Goal: Information Seeking & Learning: Learn about a topic

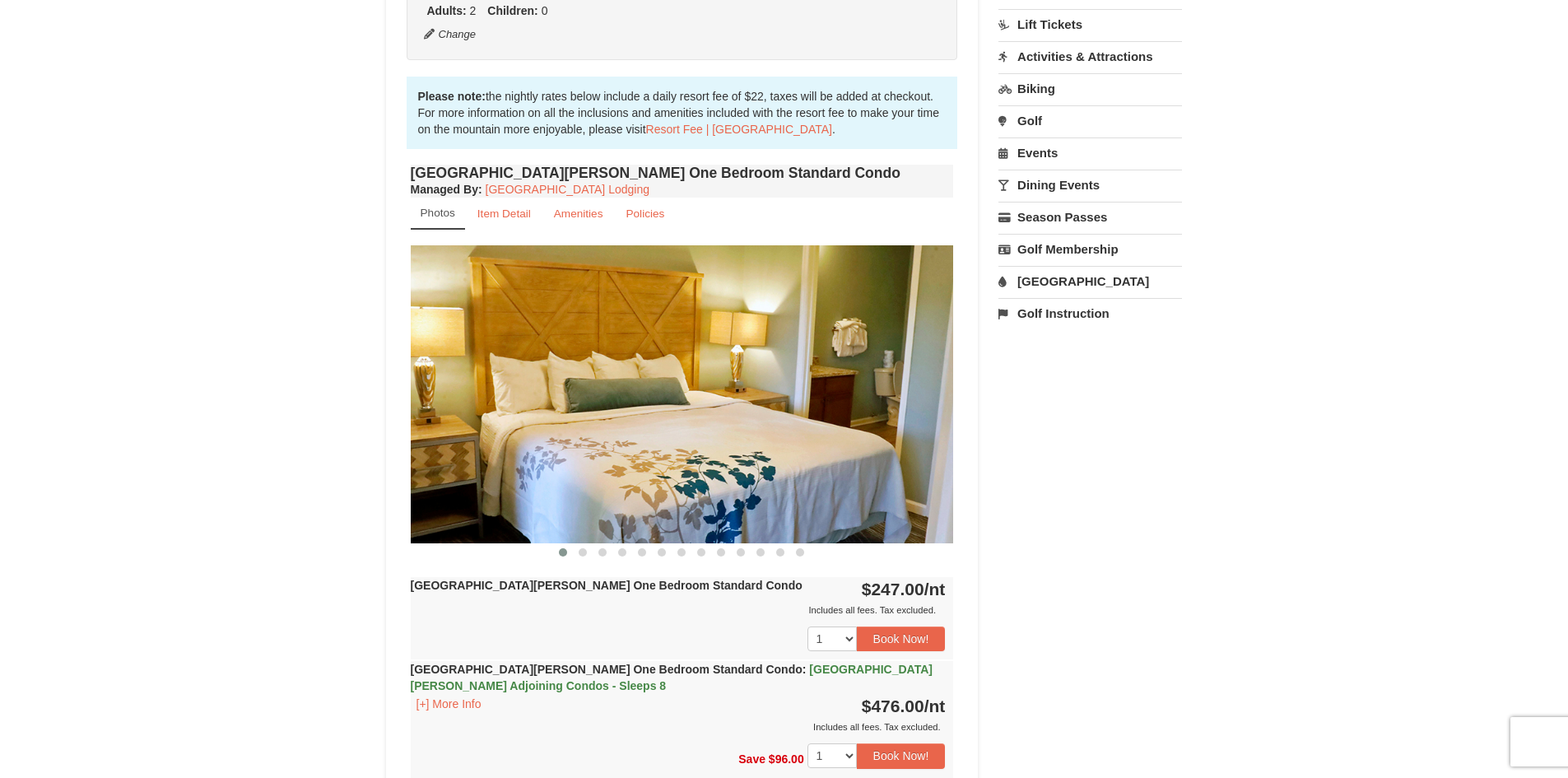
scroll to position [494, 0]
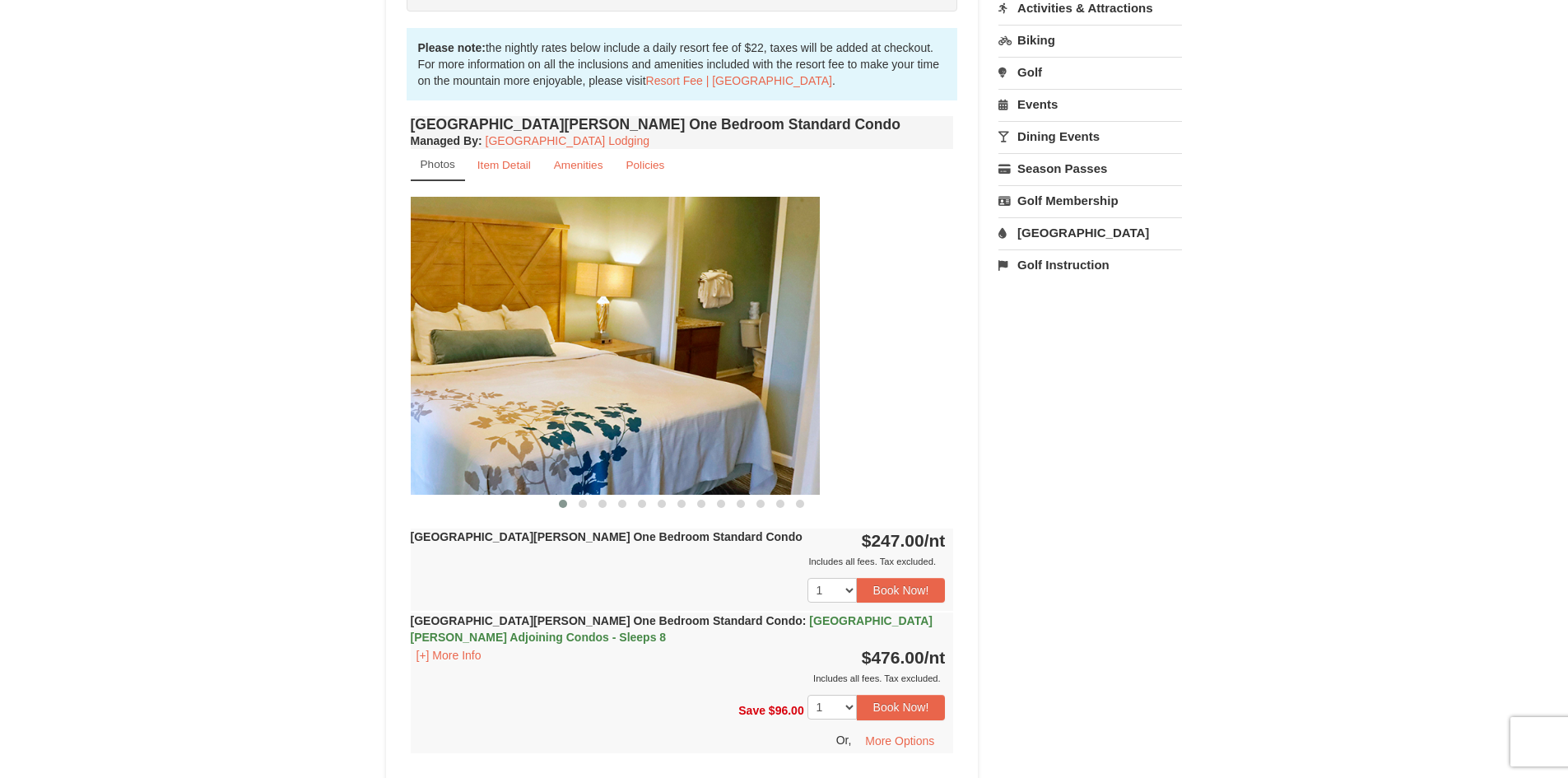
drag, startPoint x: 815, startPoint y: 368, endPoint x: 668, endPoint y: 354, distance: 147.7
click at [668, 354] on img at bounding box center [548, 345] width 543 height 297
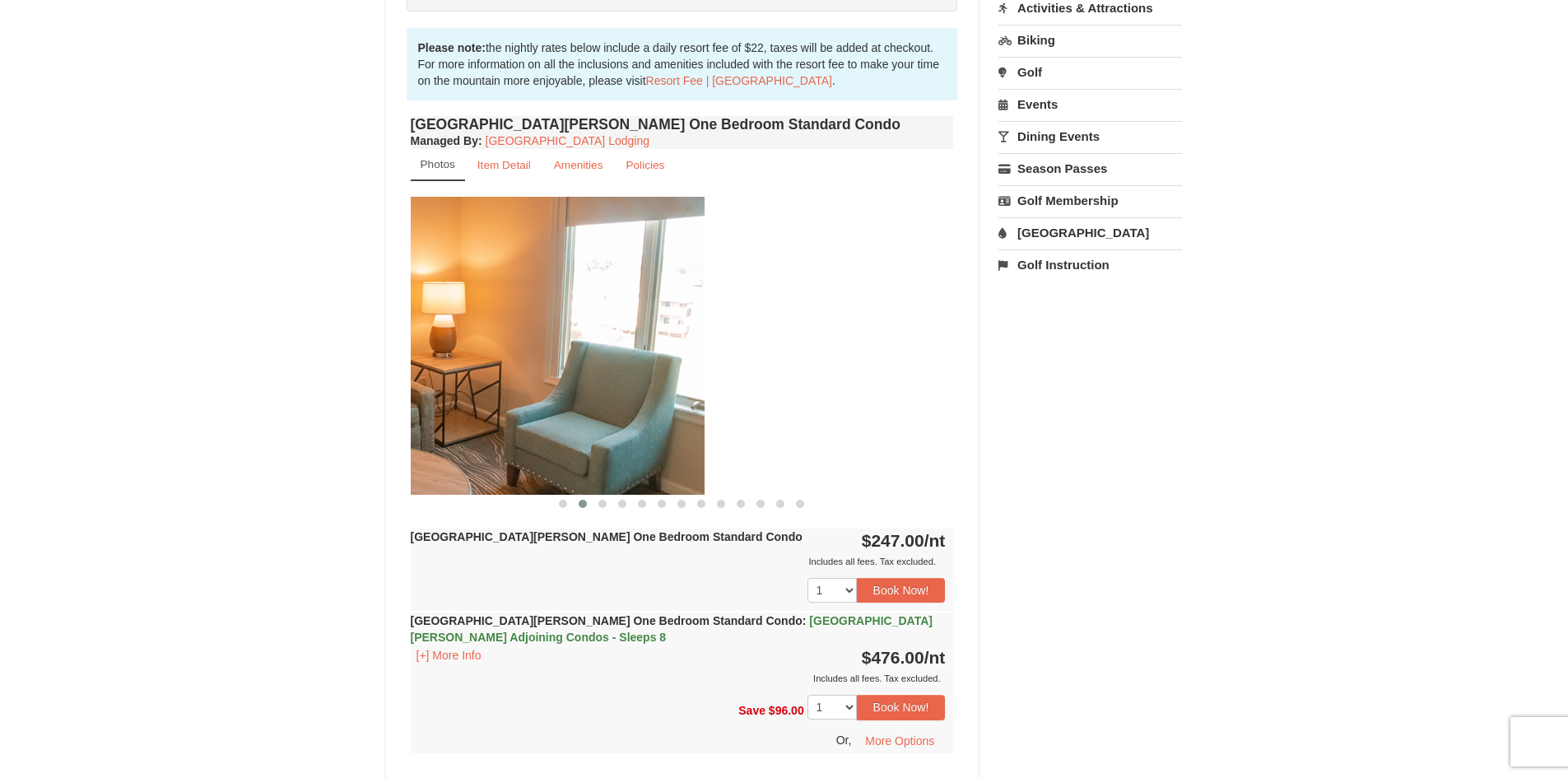
drag, startPoint x: 793, startPoint y: 348, endPoint x: 556, endPoint y: 337, distance: 237.3
click at [536, 337] on img at bounding box center [433, 345] width 543 height 297
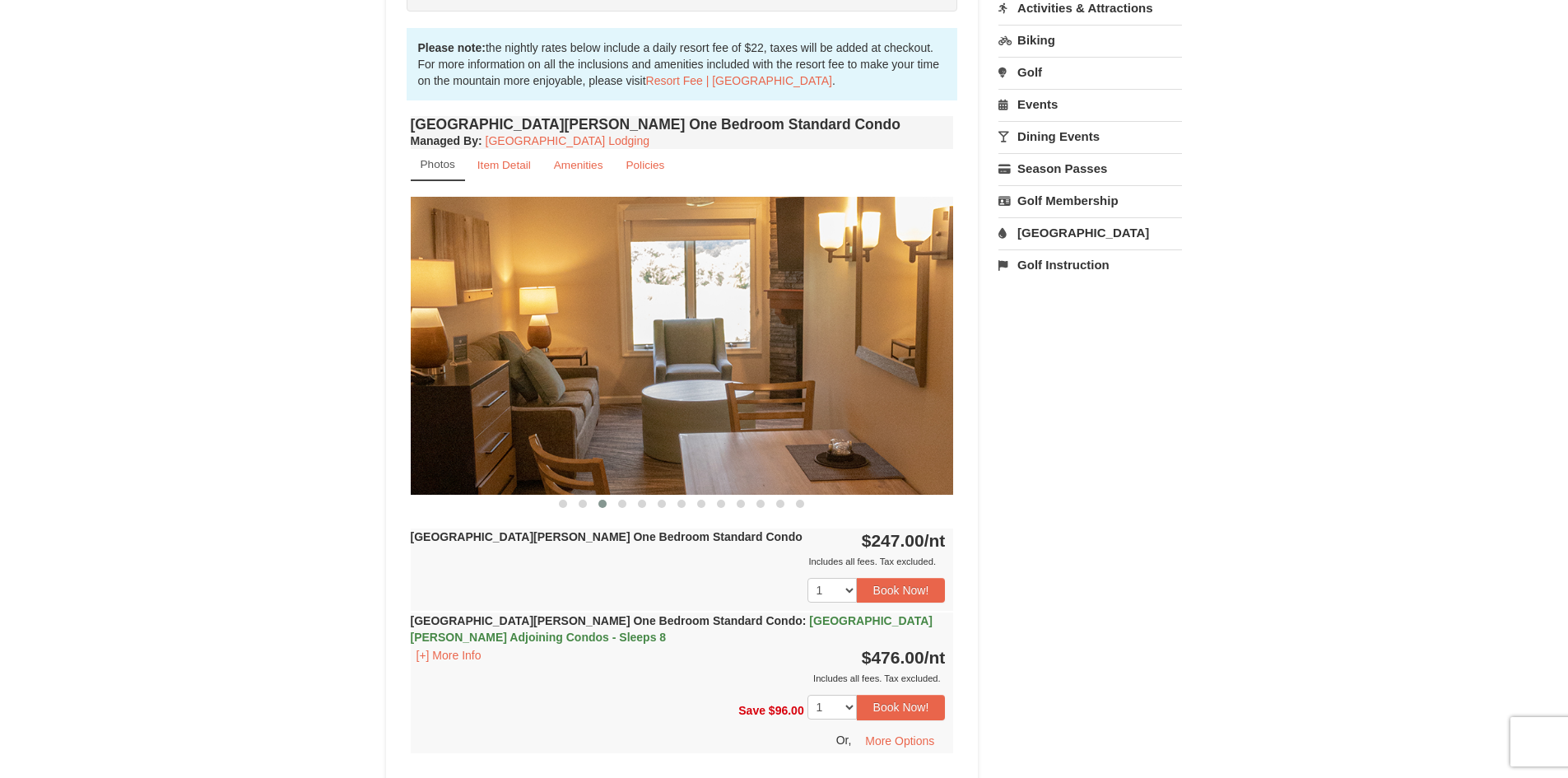
drag, startPoint x: 806, startPoint y: 339, endPoint x: 589, endPoint y: 334, distance: 217.1
click at [589, 334] on img at bounding box center [683, 345] width 543 height 297
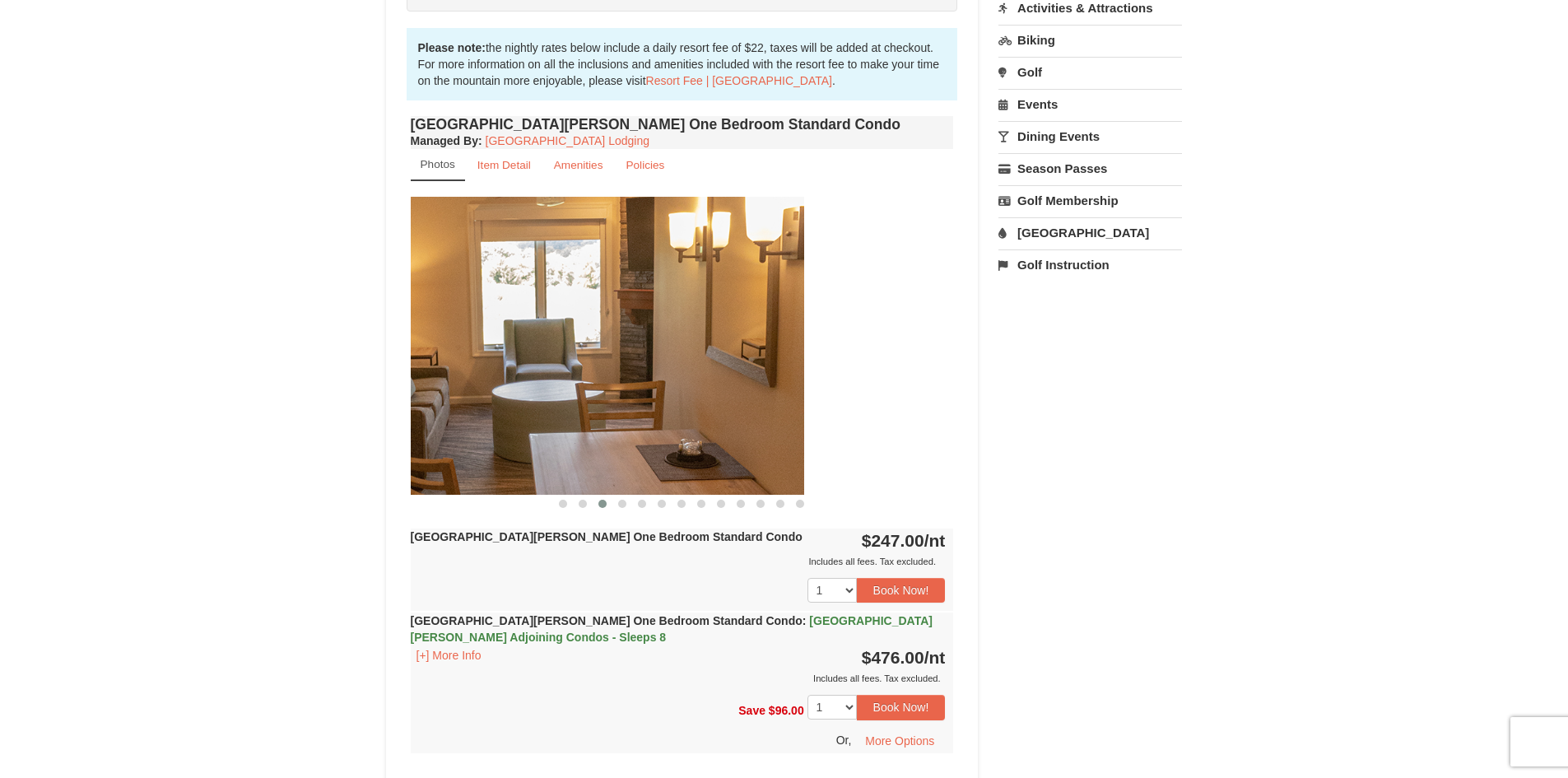
drag, startPoint x: 865, startPoint y: 339, endPoint x: 668, endPoint y: 337, distance: 197.0
click at [668, 337] on img at bounding box center [533, 345] width 543 height 297
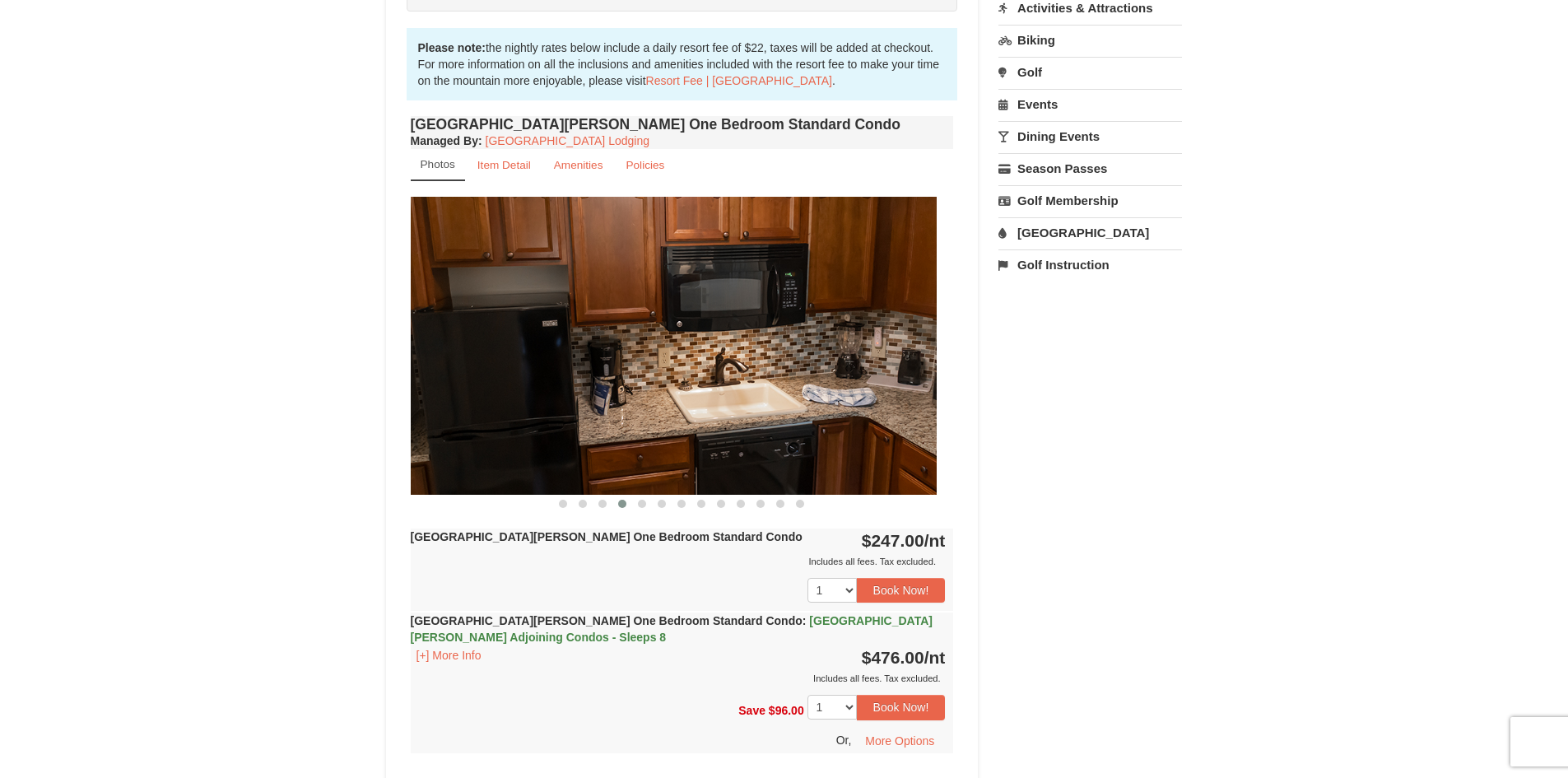
click at [800, 341] on img at bounding box center [665, 345] width 543 height 297
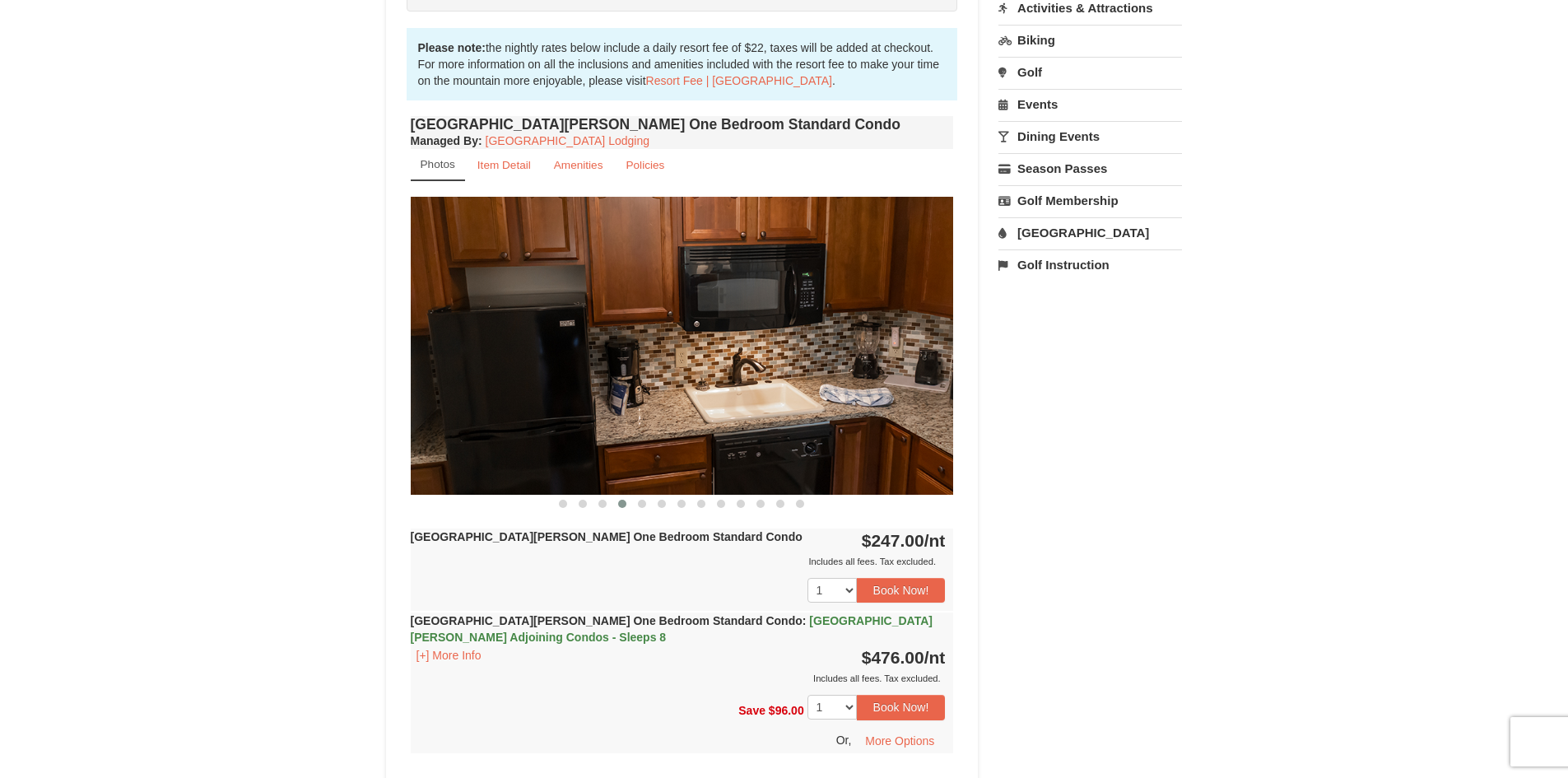
drag, startPoint x: 793, startPoint y: 342, endPoint x: 593, endPoint y: 344, distance: 200.0
click at [595, 344] on img at bounding box center [683, 345] width 543 height 297
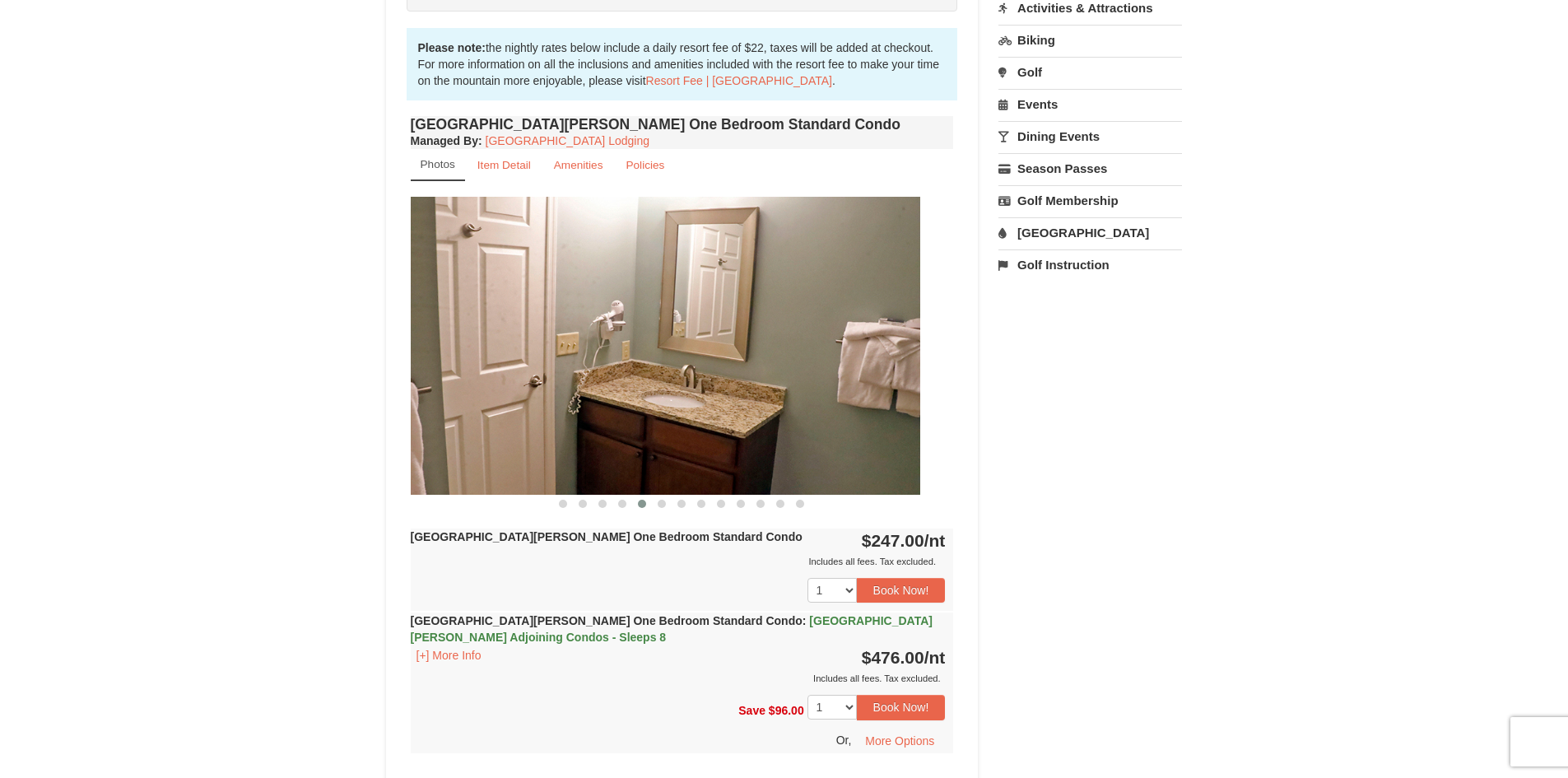
drag, startPoint x: 838, startPoint y: 333, endPoint x: 538, endPoint y: 326, distance: 300.1
click at [539, 326] on img at bounding box center [649, 345] width 543 height 297
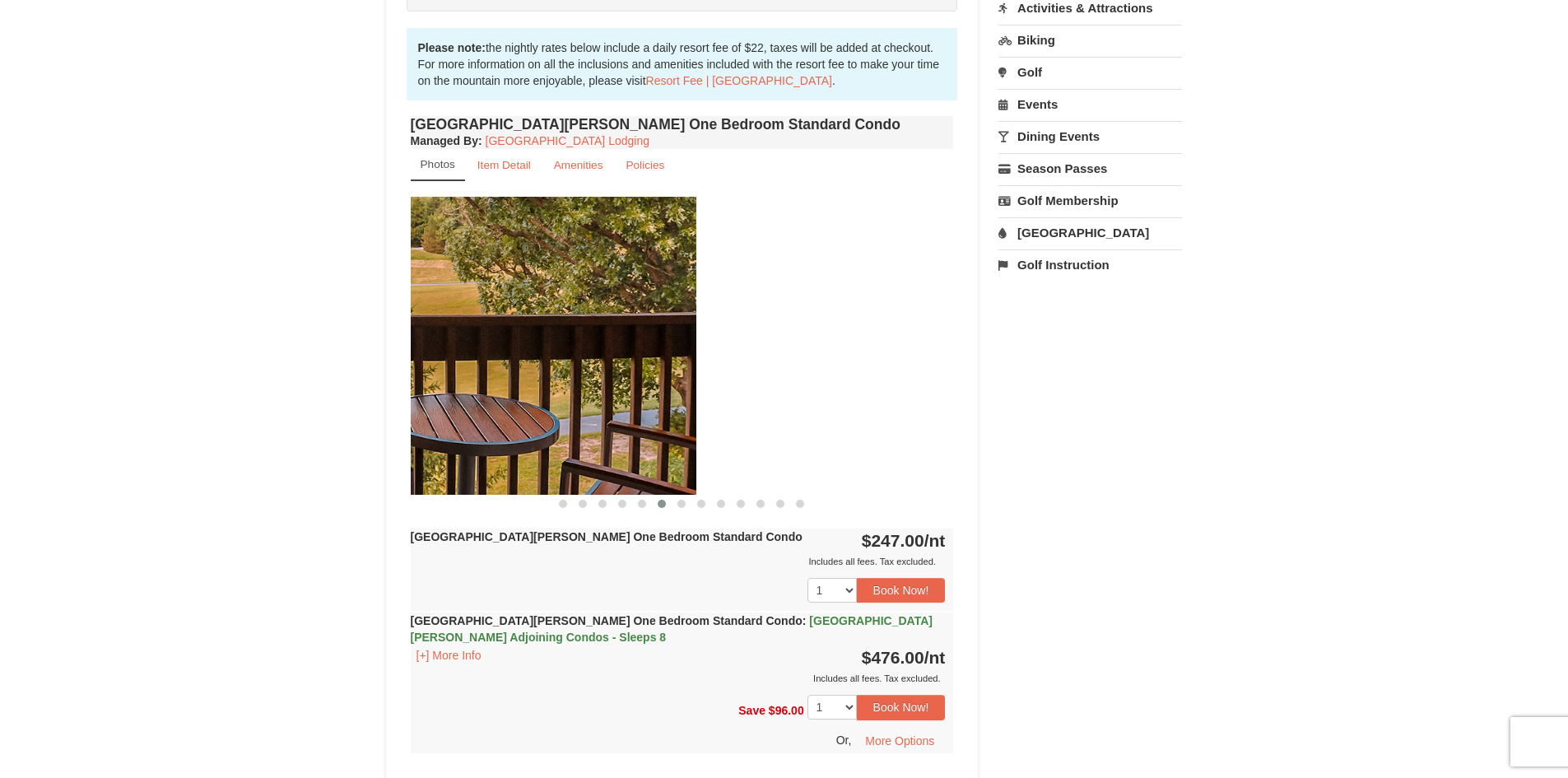
drag, startPoint x: 861, startPoint y: 337, endPoint x: 584, endPoint y: 331, distance: 277.1
click at [585, 331] on img at bounding box center [425, 345] width 543 height 297
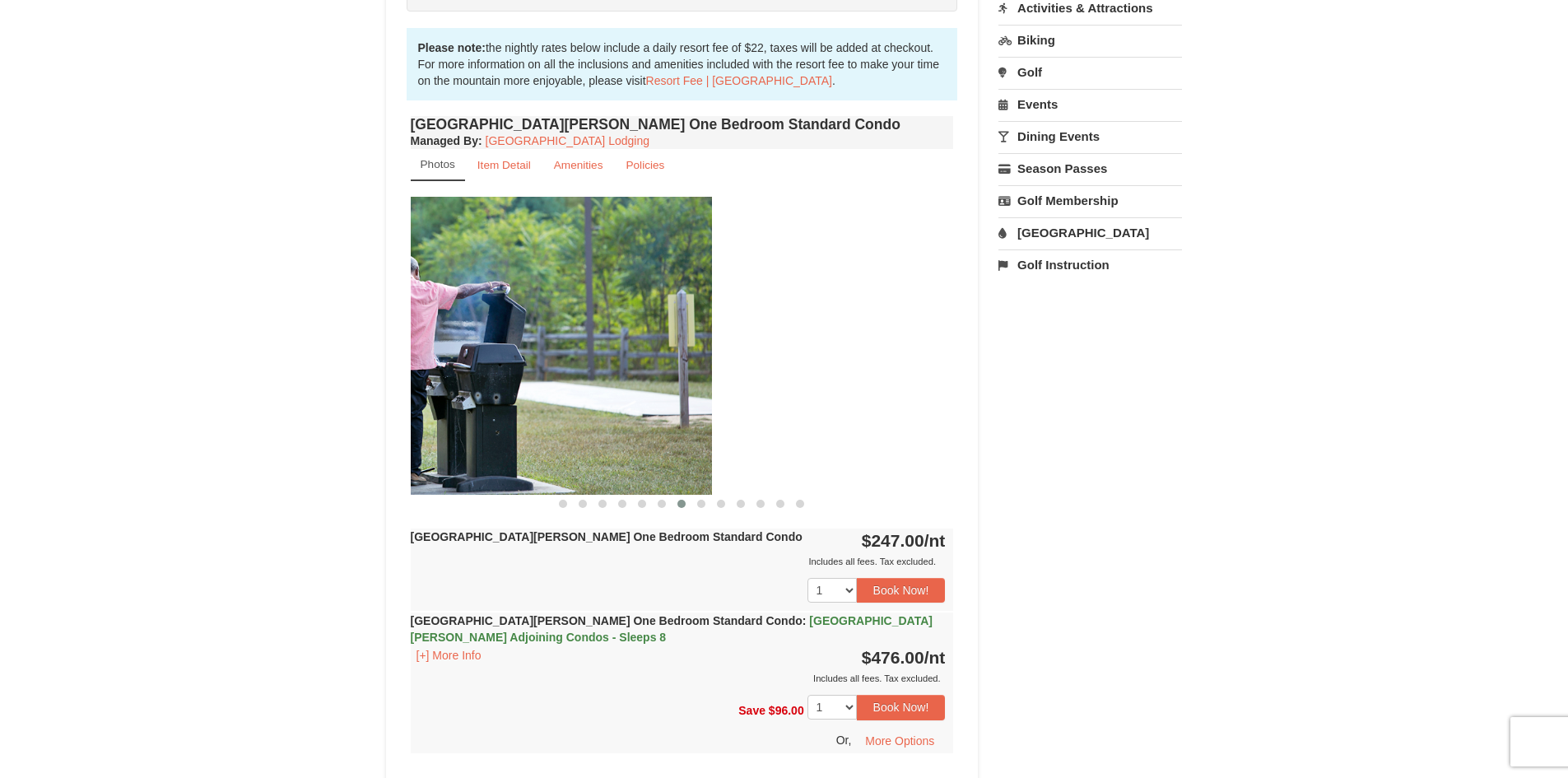
drag, startPoint x: 826, startPoint y: 321, endPoint x: 575, endPoint y: 306, distance: 251.4
click at [586, 302] on img at bounding box center [441, 345] width 543 height 297
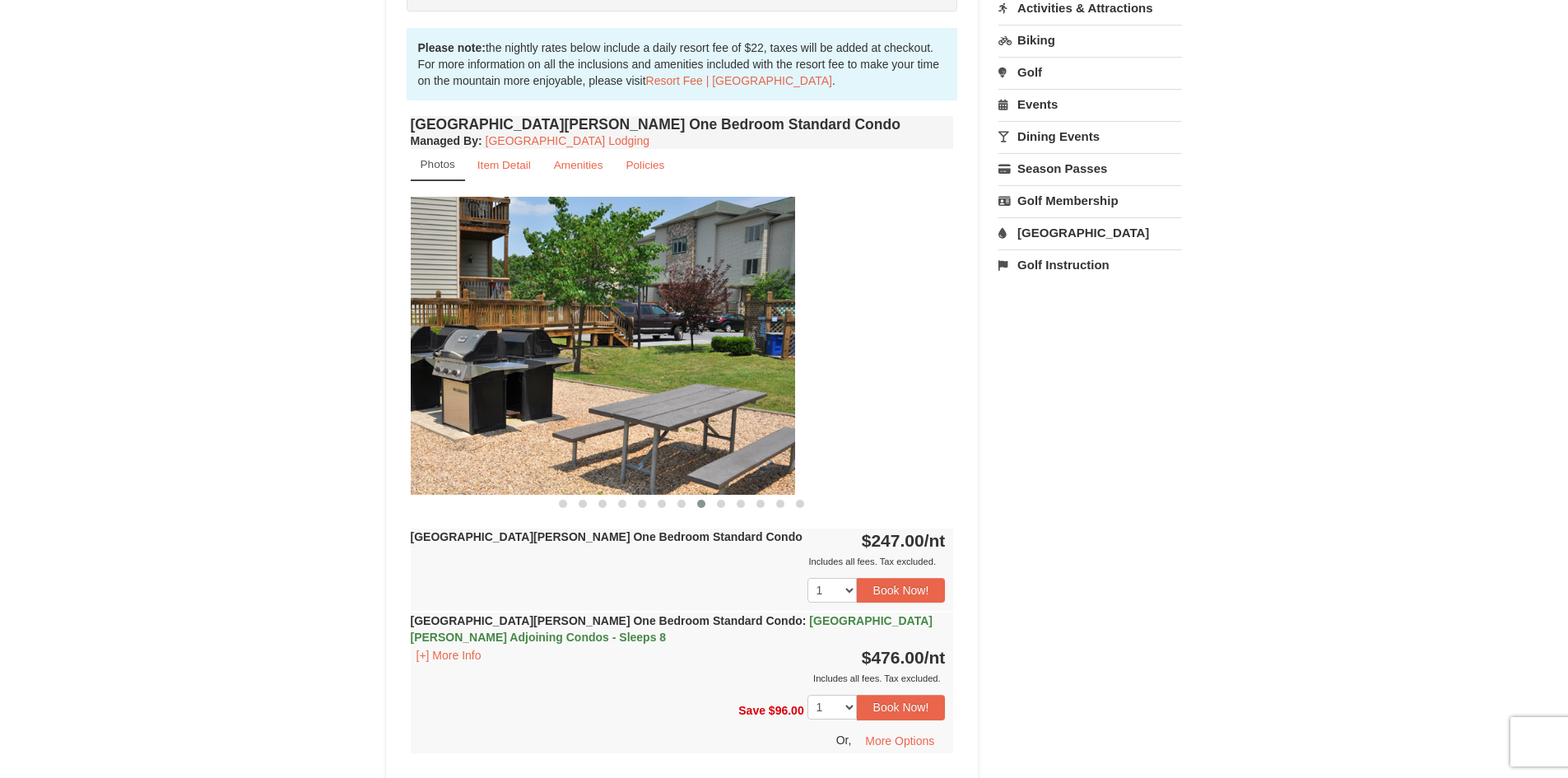
drag, startPoint x: 849, startPoint y: 315, endPoint x: 443, endPoint y: 326, distance: 406.1
click at [443, 326] on img at bounding box center [524, 345] width 543 height 297
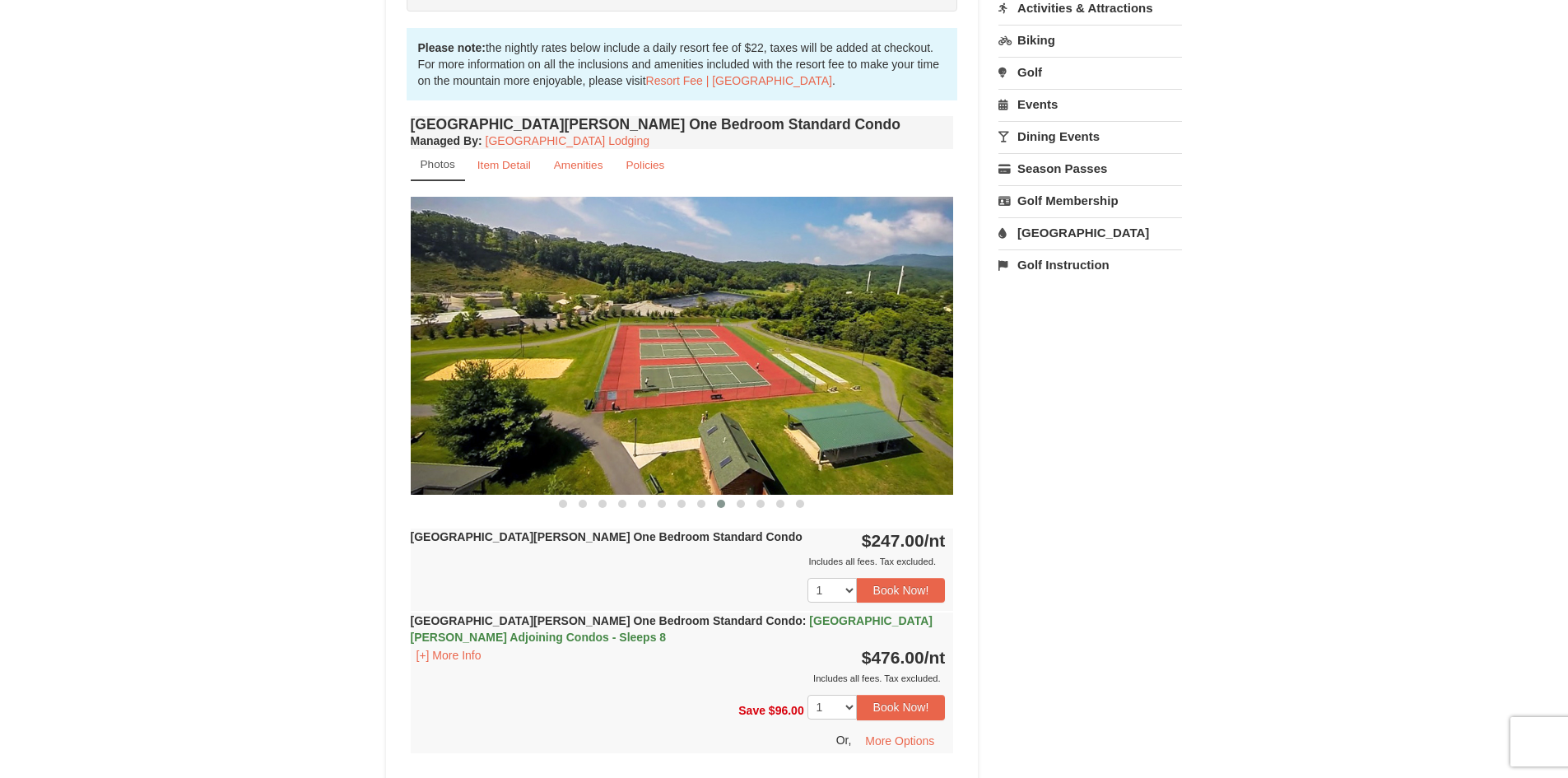
drag, startPoint x: 814, startPoint y: 330, endPoint x: 507, endPoint y: 333, distance: 307.0
click at [508, 333] on img at bounding box center [683, 345] width 543 height 297
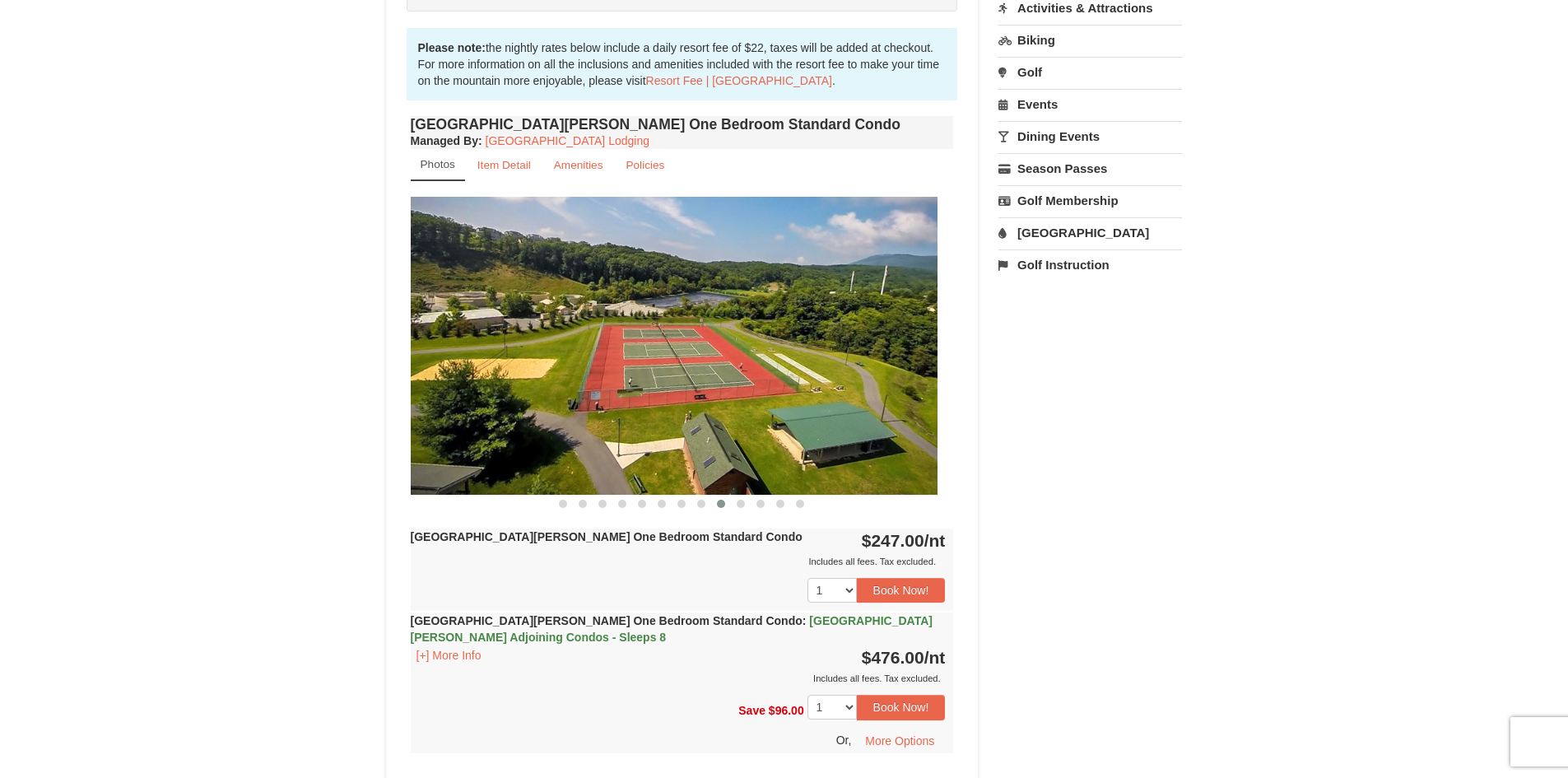
drag, startPoint x: 811, startPoint y: 322, endPoint x: 535, endPoint y: 338, distance: 276.5
click at [535, 338] on img at bounding box center [666, 345] width 543 height 297
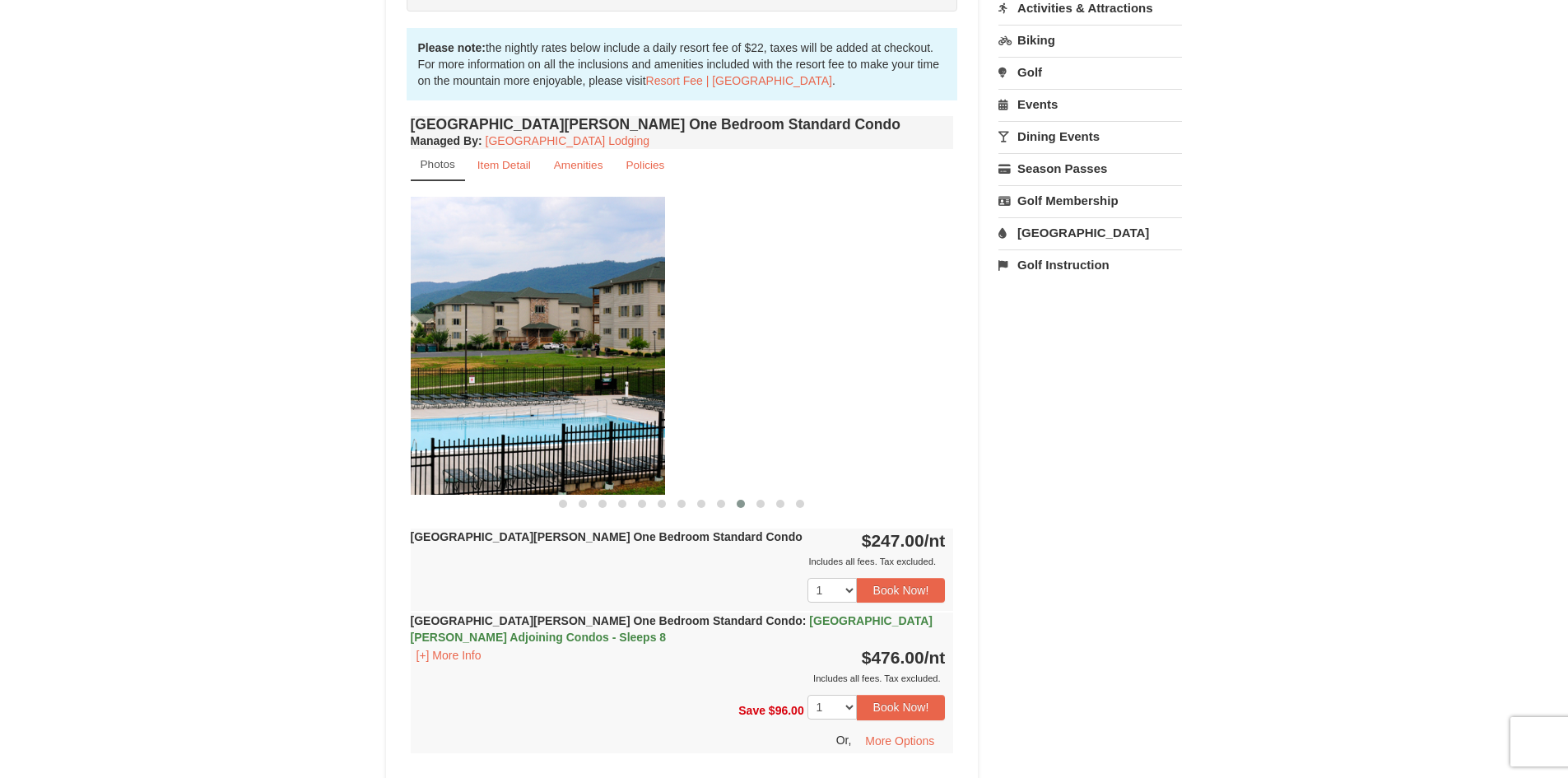
drag, startPoint x: 819, startPoint y: 326, endPoint x: 453, endPoint y: 349, distance: 366.7
click at [453, 349] on img at bounding box center [393, 345] width 543 height 297
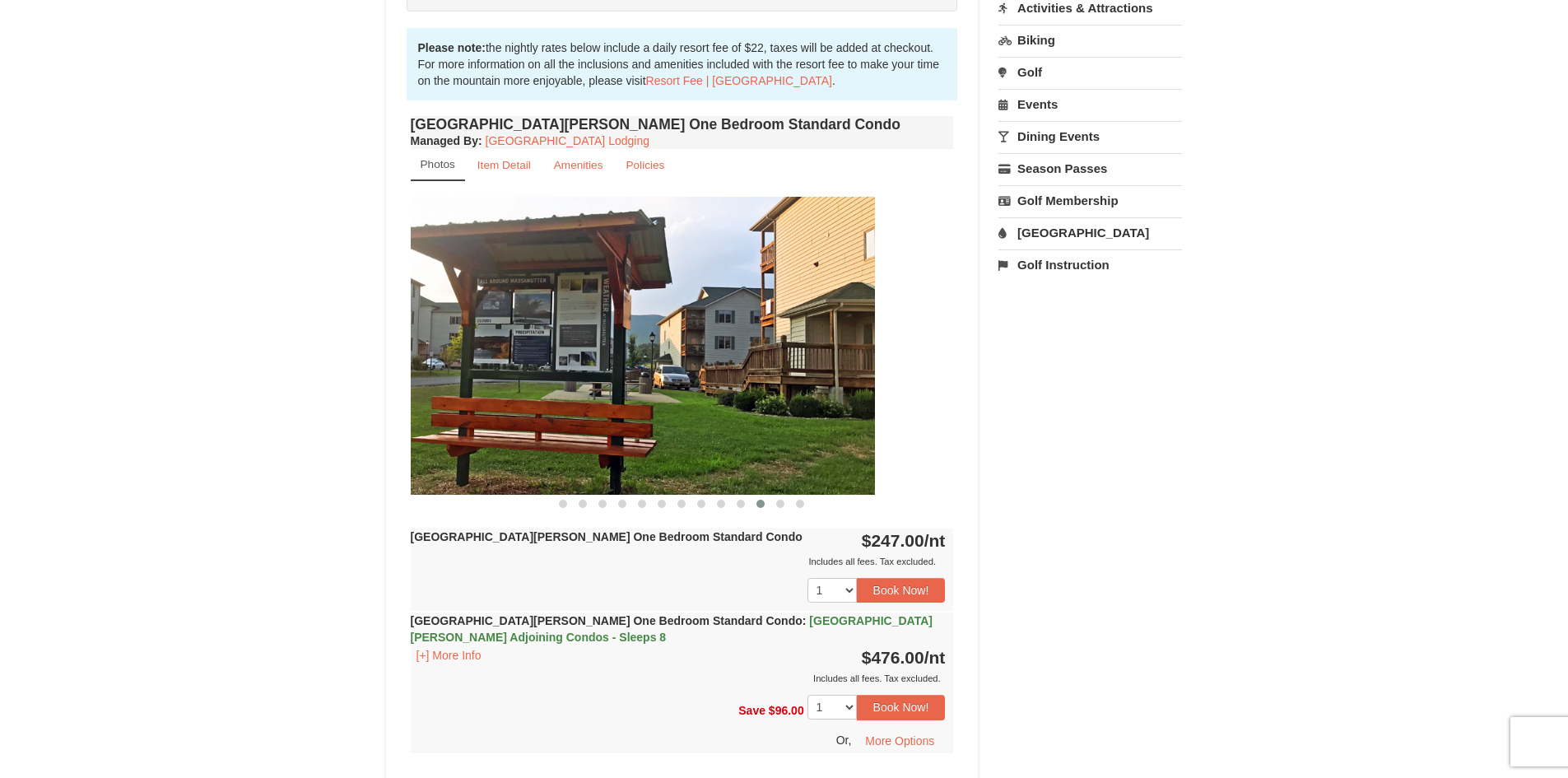
drag, startPoint x: 880, startPoint y: 319, endPoint x: 567, endPoint y: 322, distance: 313.0
click at [602, 322] on img at bounding box center [603, 345] width 543 height 297
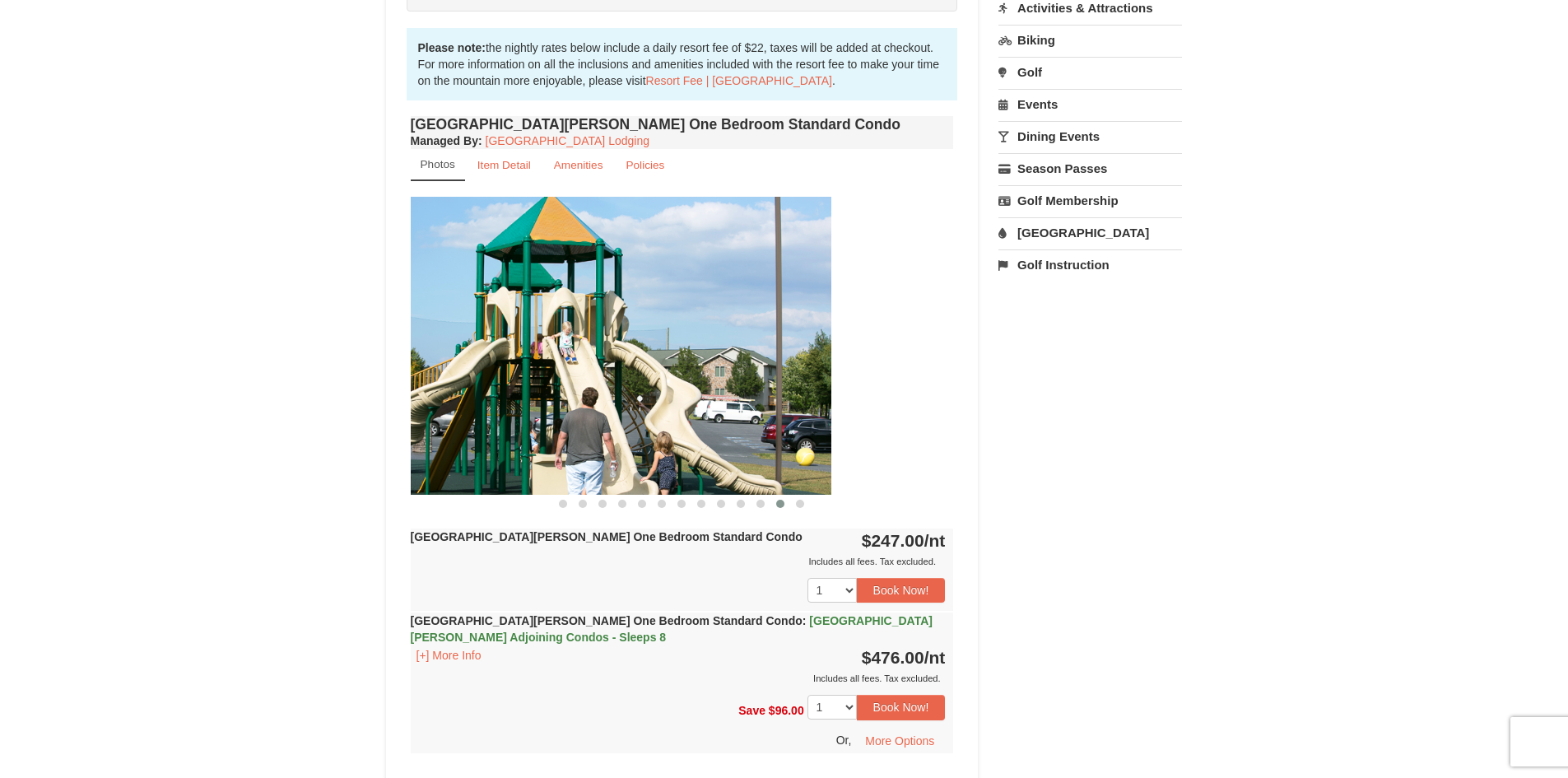
drag, startPoint x: 800, startPoint y: 314, endPoint x: 432, endPoint y: 340, distance: 368.9
click at [436, 340] on img at bounding box center [560, 345] width 543 height 297
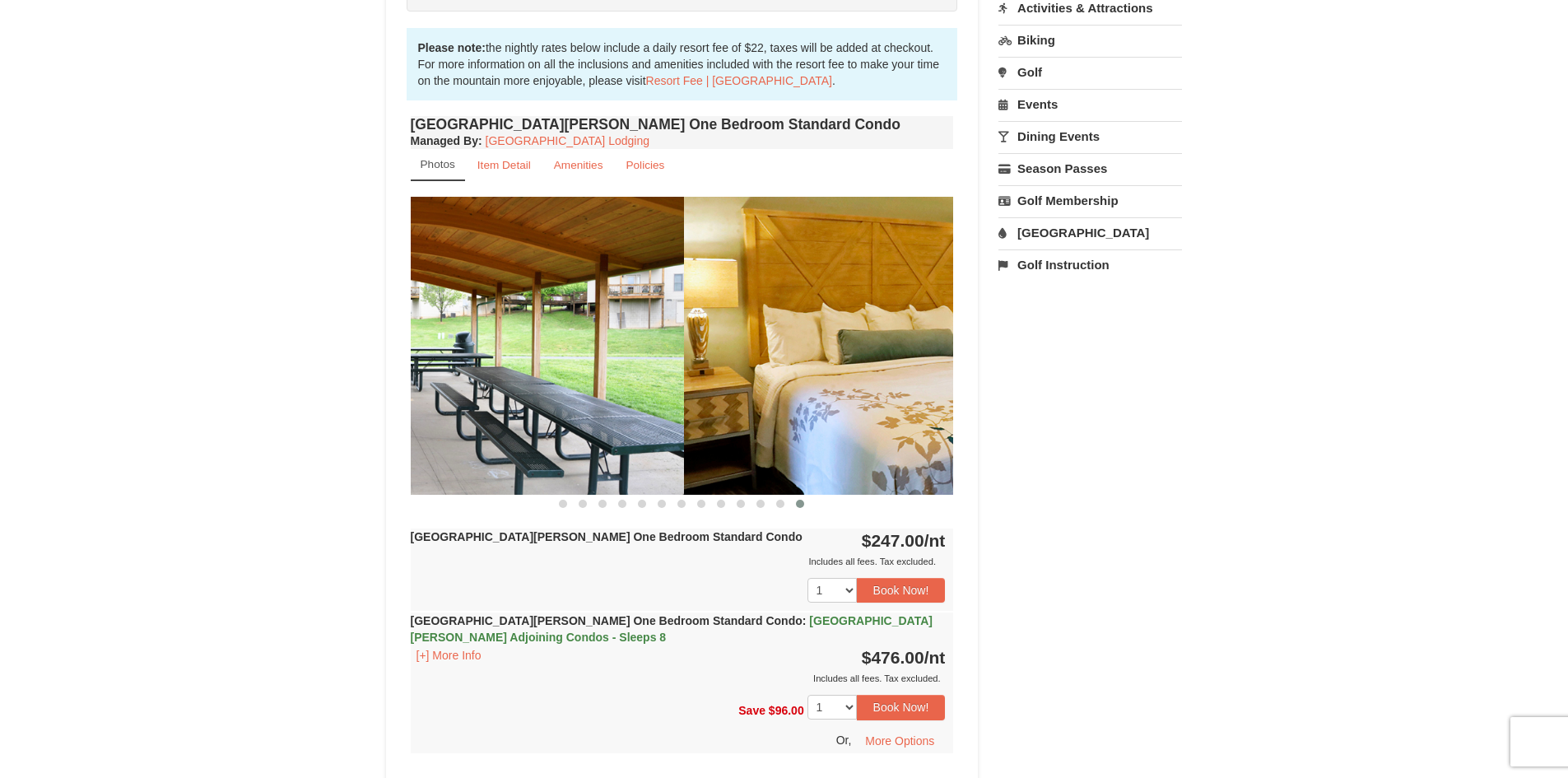
drag, startPoint x: 818, startPoint y: 330, endPoint x: 538, endPoint y: 352, distance: 280.9
click at [541, 352] on img at bounding box center [412, 345] width 543 height 297
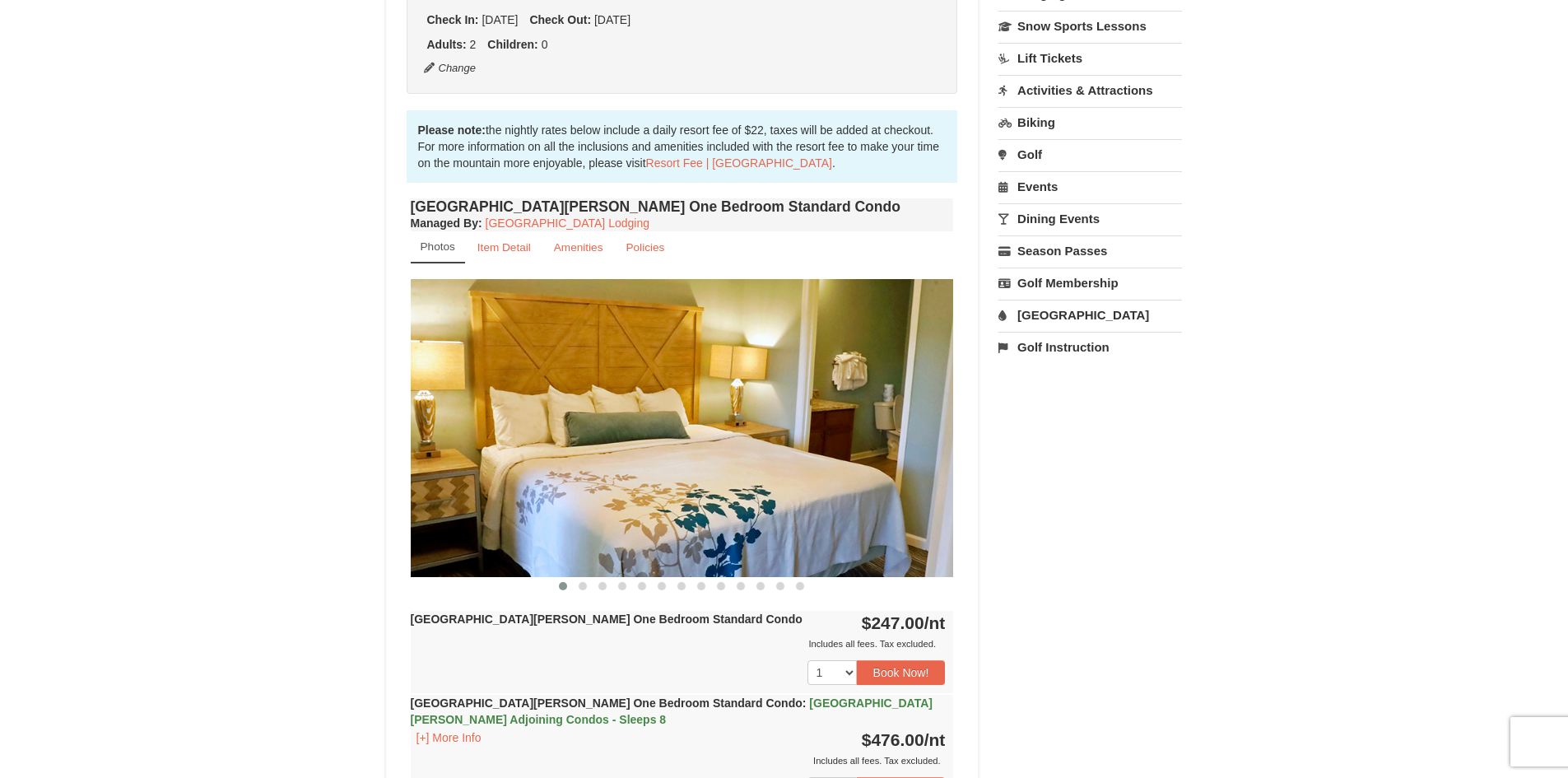
scroll to position [247, 0]
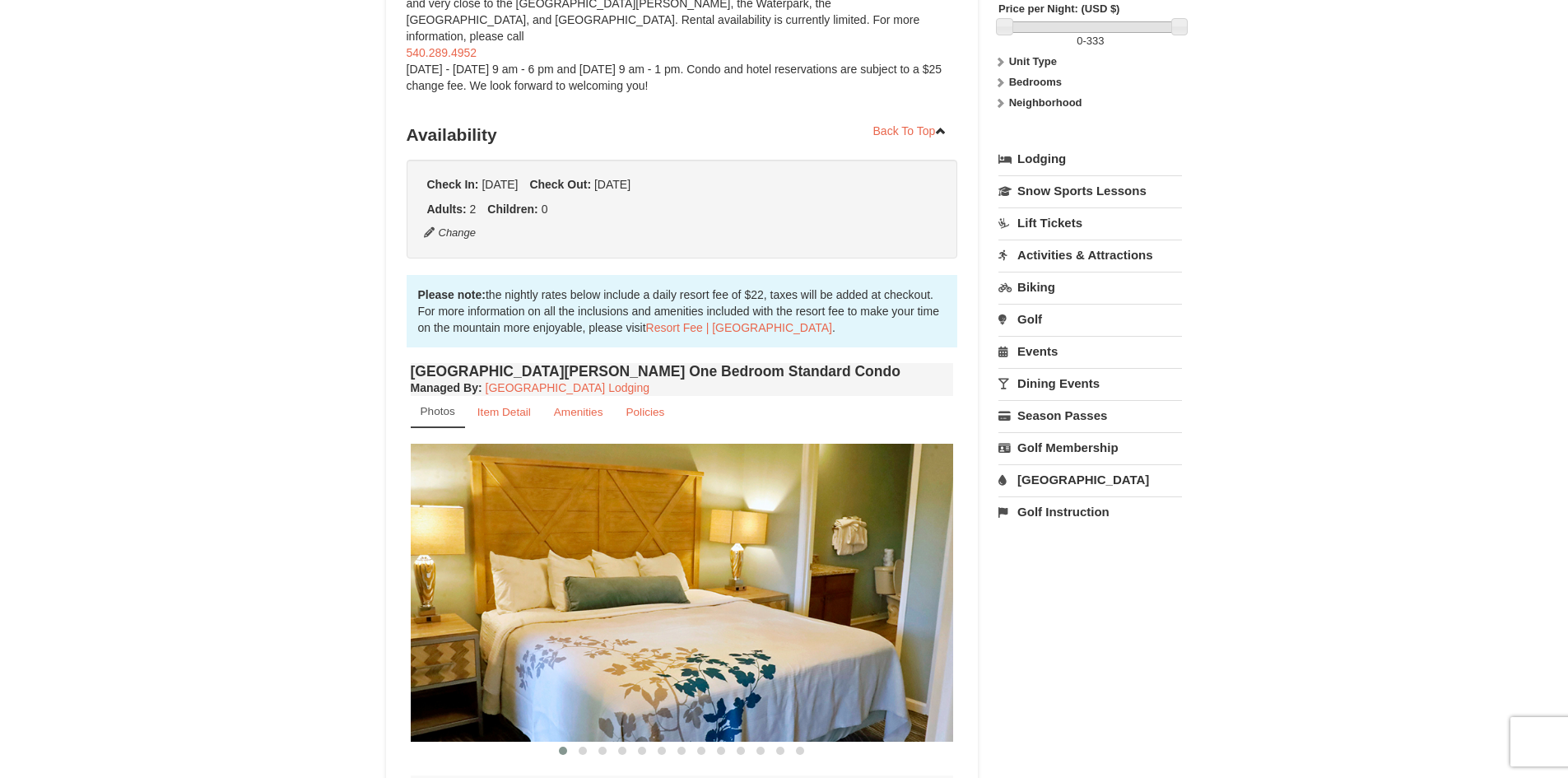
click at [1056, 381] on link "Dining Events" at bounding box center [1090, 383] width 184 height 30
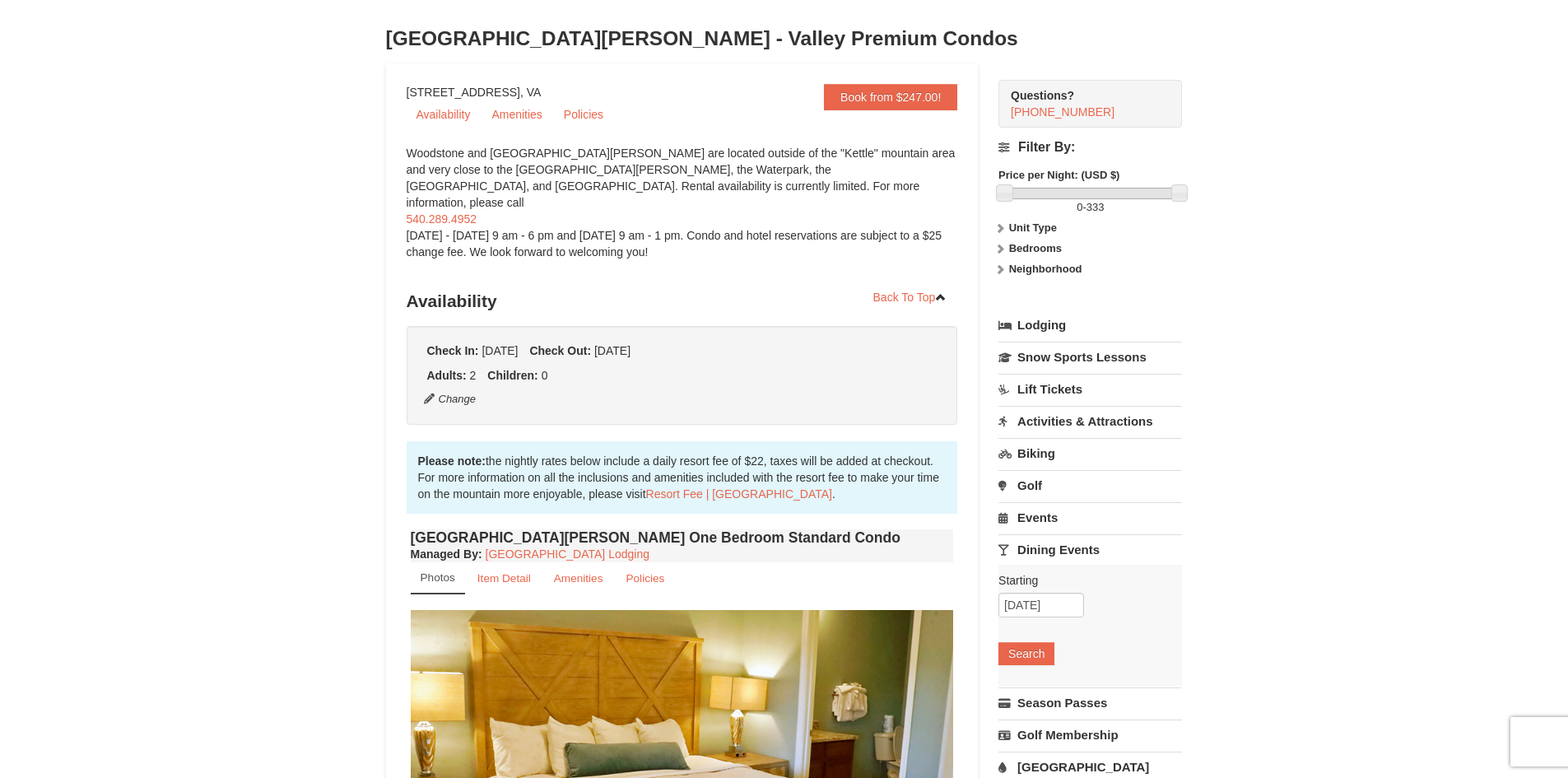
scroll to position [0, 0]
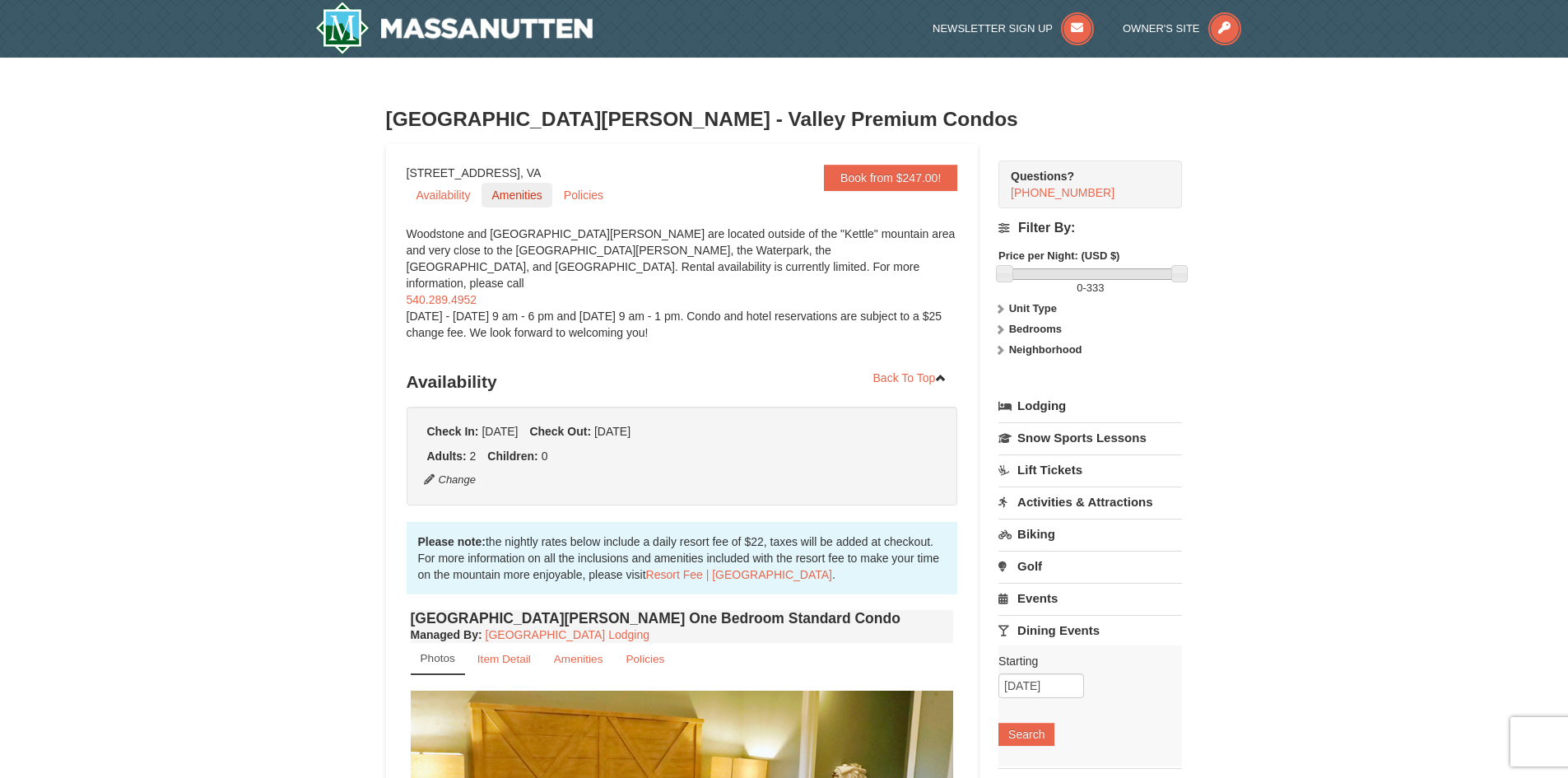
click at [508, 201] on link "Amenities" at bounding box center [516, 194] width 70 height 25
click at [522, 32] on img at bounding box center [454, 28] width 278 height 52
